Goal: Task Accomplishment & Management: Manage account settings

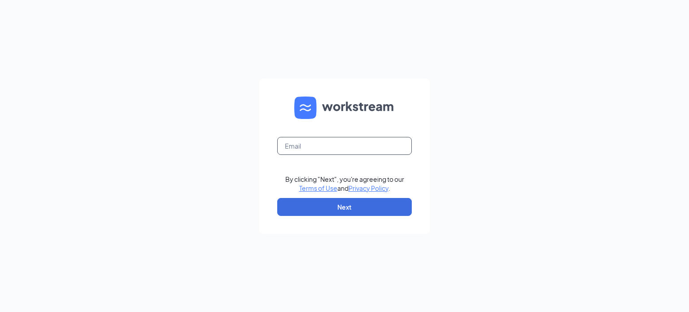
click at [339, 147] on input "text" at bounding box center [344, 146] width 134 height 18
type input "[EMAIL_ADDRESS][DOMAIN_NAME]"
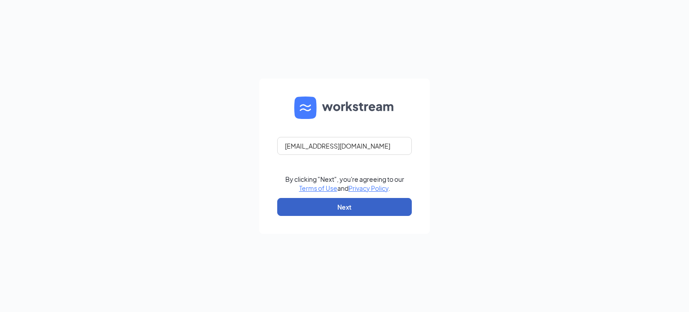
click at [356, 200] on button "Next" at bounding box center [344, 207] width 134 height 18
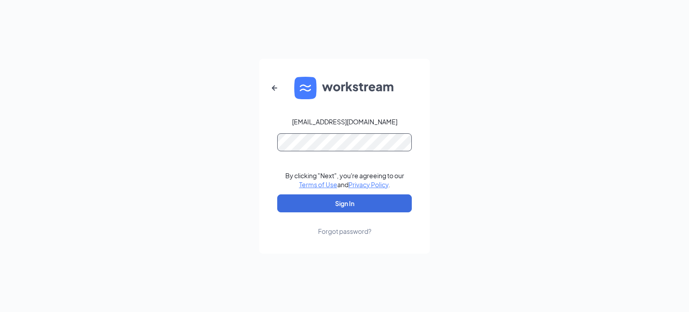
click at [277, 194] on button "Sign In" at bounding box center [344, 203] width 134 height 18
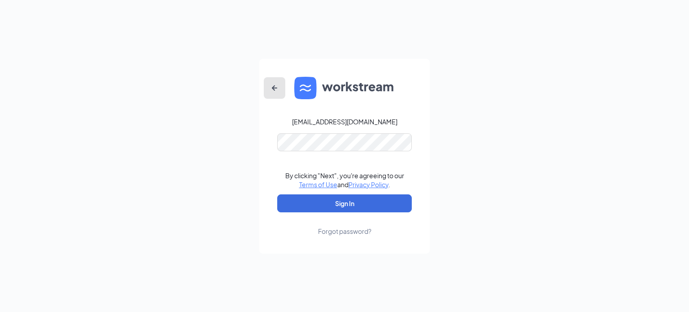
click at [275, 86] on icon "ArrowLeftNew" at bounding box center [274, 87] width 11 height 11
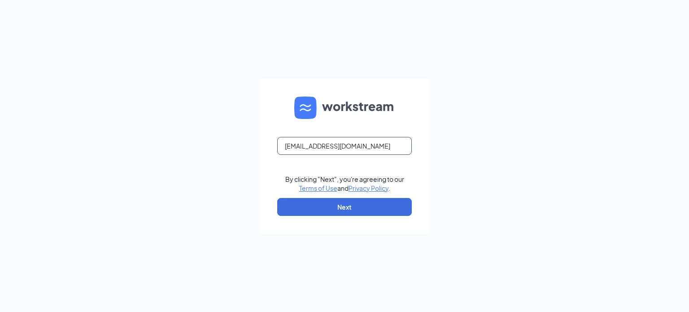
click at [402, 146] on input "[EMAIL_ADDRESS][DOMAIN_NAME]" at bounding box center [344, 146] width 134 height 18
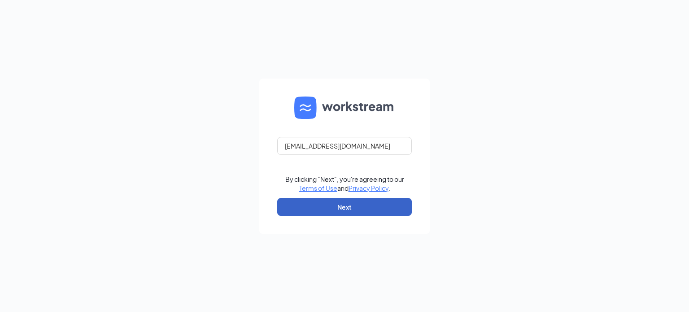
click at [295, 212] on button "Next" at bounding box center [344, 207] width 134 height 18
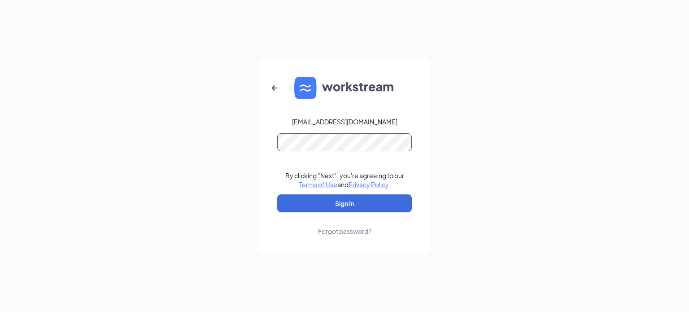
click at [277, 194] on button "Sign In" at bounding box center [344, 203] width 134 height 18
click at [330, 230] on div "Forgot password?" at bounding box center [344, 230] width 53 height 9
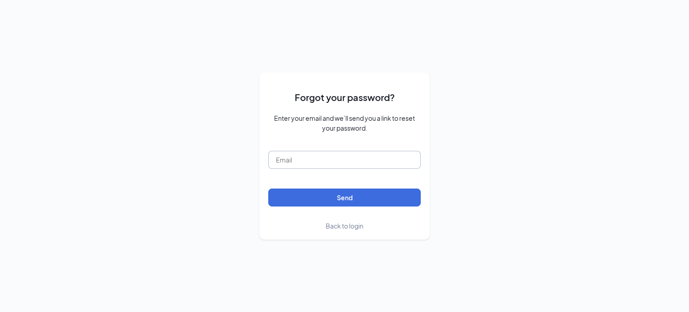
click at [341, 162] on input "text" at bounding box center [344, 160] width 152 height 18
type input "Feb24282002$"
click at [268, 188] on button "Send" at bounding box center [344, 197] width 152 height 18
click at [353, 218] on form "Forgot your password? Enter your email and we’ll send you a link to reset your …" at bounding box center [344, 155] width 152 height 149
click at [345, 222] on span "Back to login" at bounding box center [344, 225] width 38 height 8
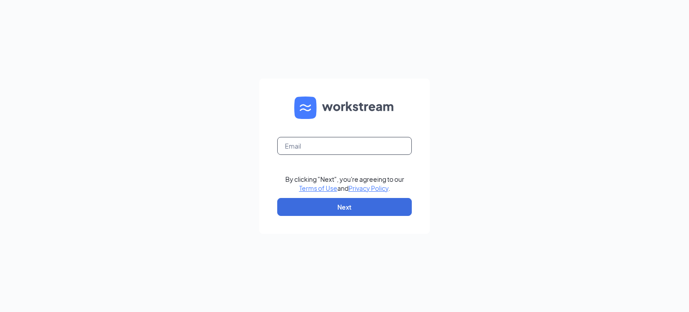
click at [314, 142] on input "text" at bounding box center [344, 146] width 134 height 18
type input "[EMAIL_ADDRESS][DOMAIN_NAME]"
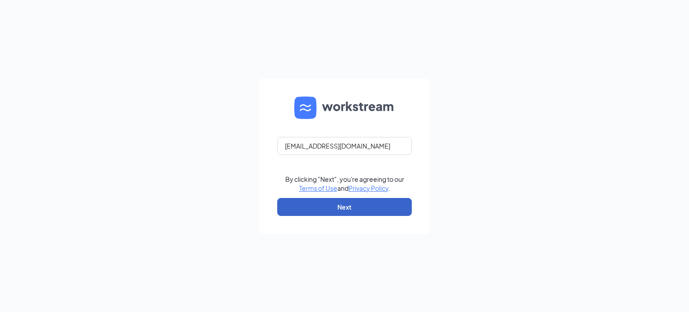
click at [311, 200] on button "Next" at bounding box center [344, 207] width 134 height 18
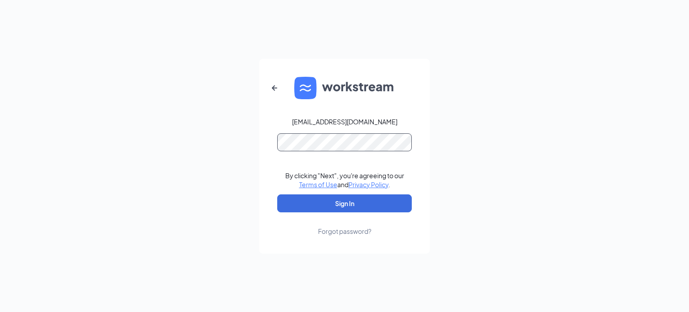
click at [277, 194] on button "Sign In" at bounding box center [344, 203] width 134 height 18
click at [330, 205] on button "Sign In" at bounding box center [344, 203] width 134 height 18
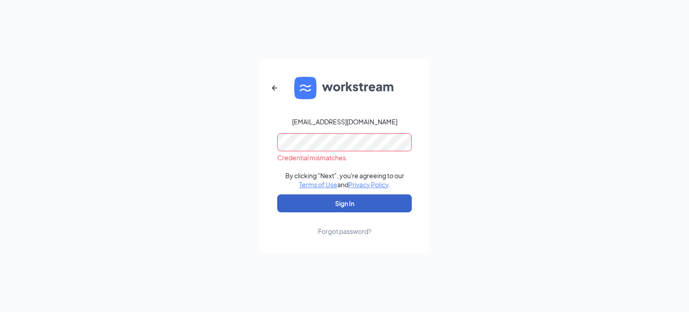
click at [330, 205] on button "Sign In" at bounding box center [344, 203] width 134 height 18
click at [330, 205] on button "submit" at bounding box center [344, 203] width 134 height 18
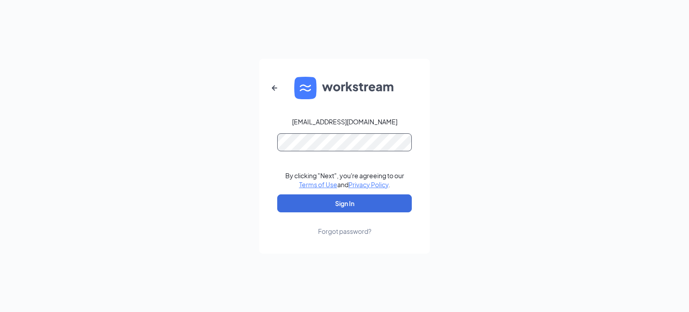
click at [277, 194] on button "Sign In" at bounding box center [344, 203] width 134 height 18
